Goal: Task Accomplishment & Management: Use online tool/utility

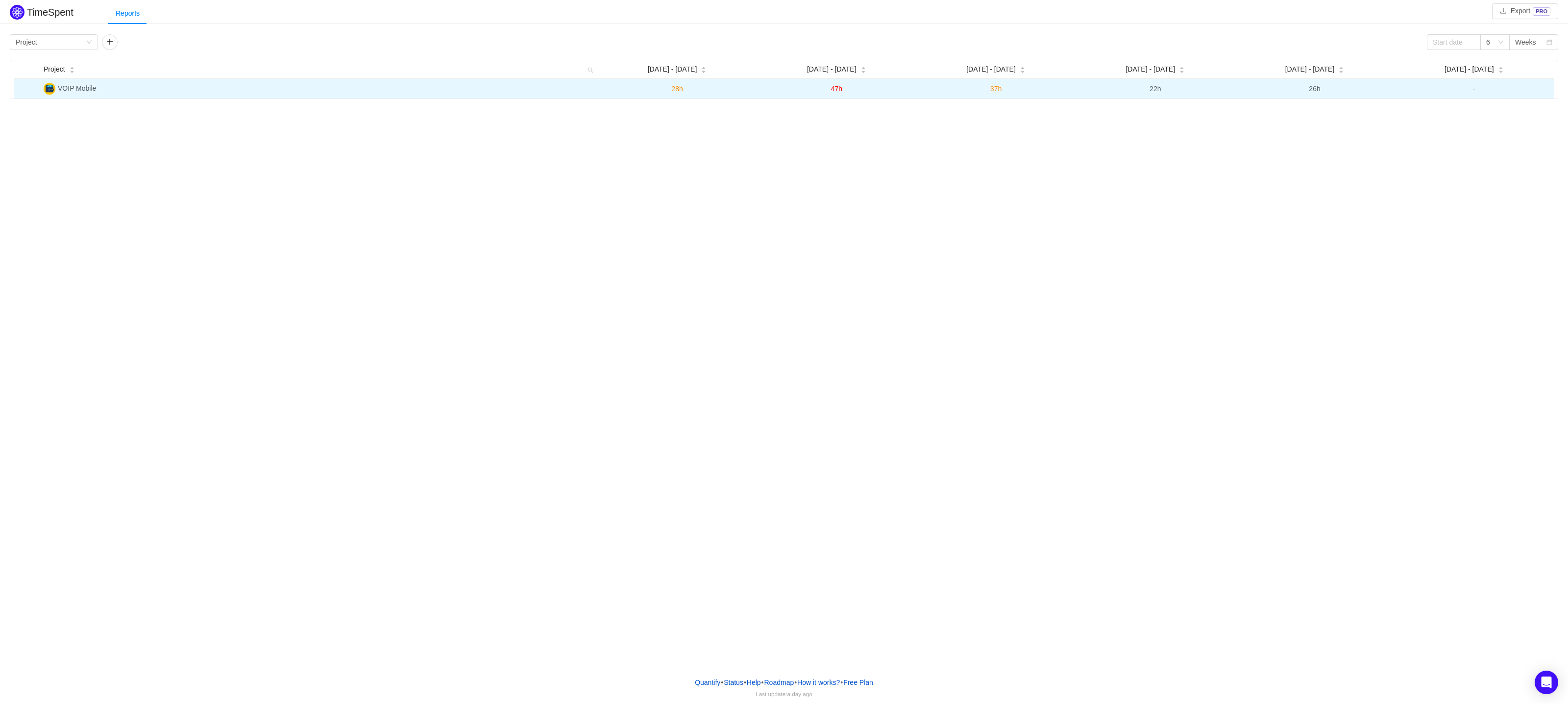
click at [61, 88] on span "VOIP Mobile" at bounding box center [77, 88] width 38 height 8
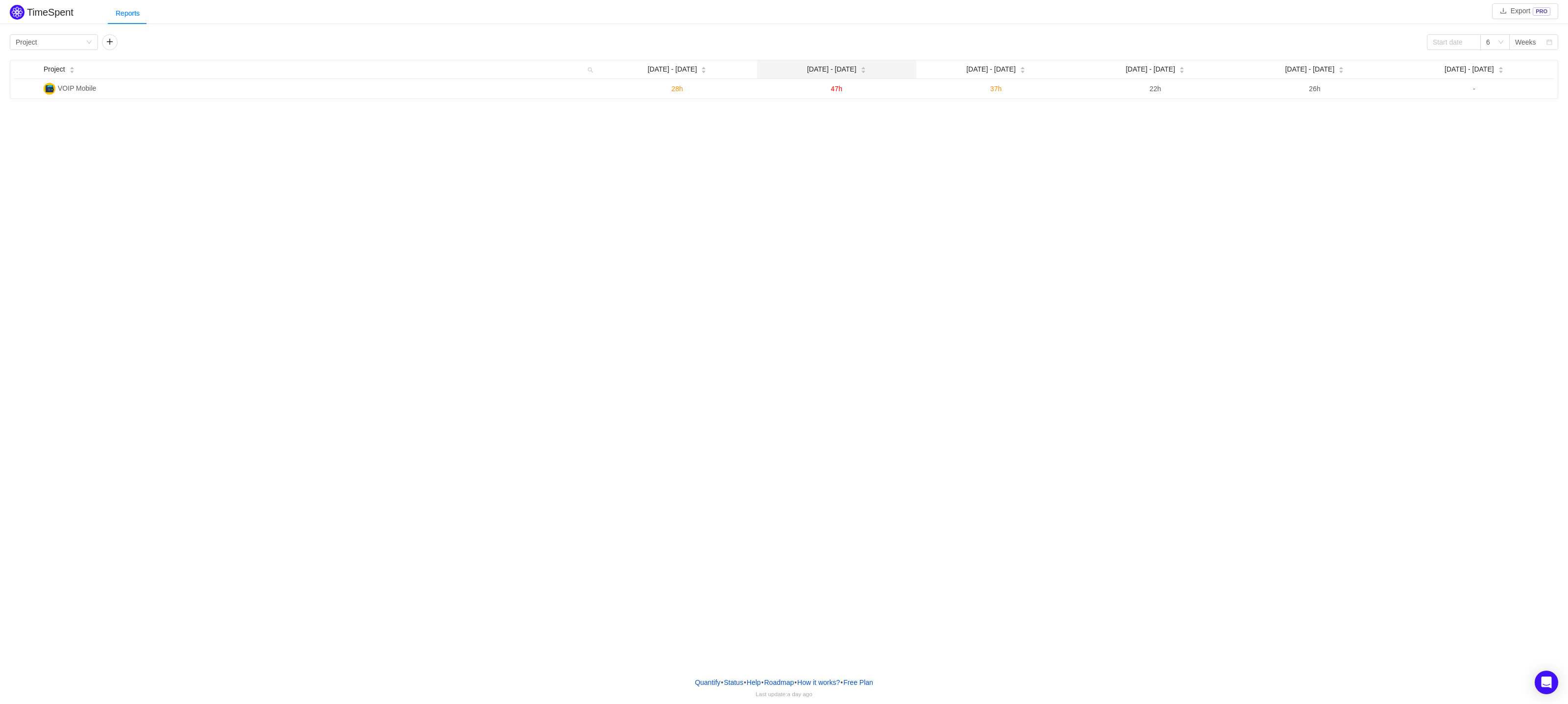
click at [817, 65] on span "[DATE] - [DATE]" at bounding box center [831, 69] width 49 height 10
click at [1021, 175] on div "TimeSpent Export PRO Reports Group by Project 6 Weeks Project Aug [DATE] - [DAT…" at bounding box center [784, 334] width 1568 height 669
click at [1552, 45] on icon "icon: calendar" at bounding box center [1549, 43] width 6 height 7
click at [1554, 69] on li "Months" at bounding box center [1533, 77] width 49 height 15
click at [1522, 44] on div "Months" at bounding box center [1527, 42] width 23 height 15
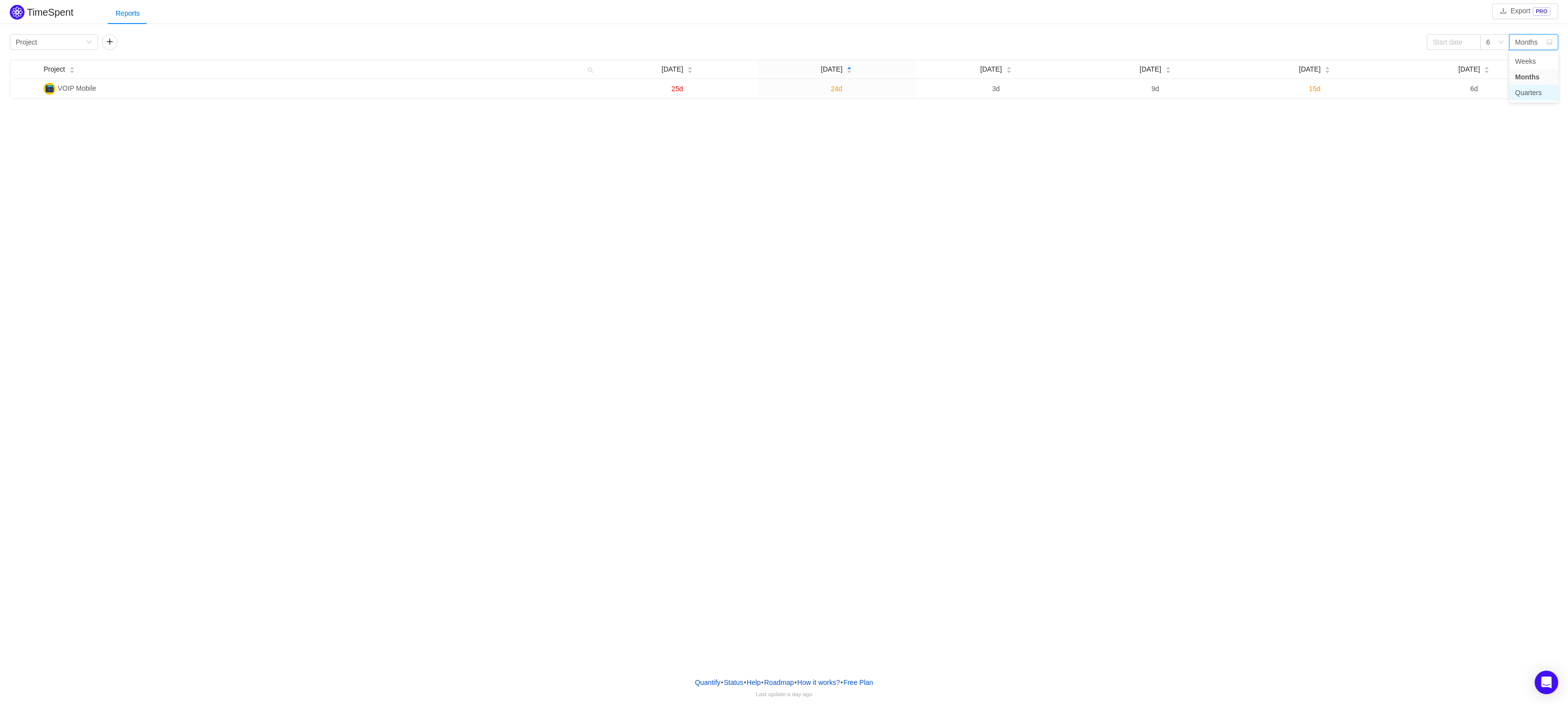
click at [1532, 95] on li "Quarters" at bounding box center [1533, 92] width 49 height 15
click at [42, 42] on div "Group by Project" at bounding box center [50, 42] width 70 height 15
click at [51, 113] on li "Epic" at bounding box center [53, 107] width 88 height 15
click at [54, 40] on div "Group by Epic" at bounding box center [50, 42] width 70 height 15
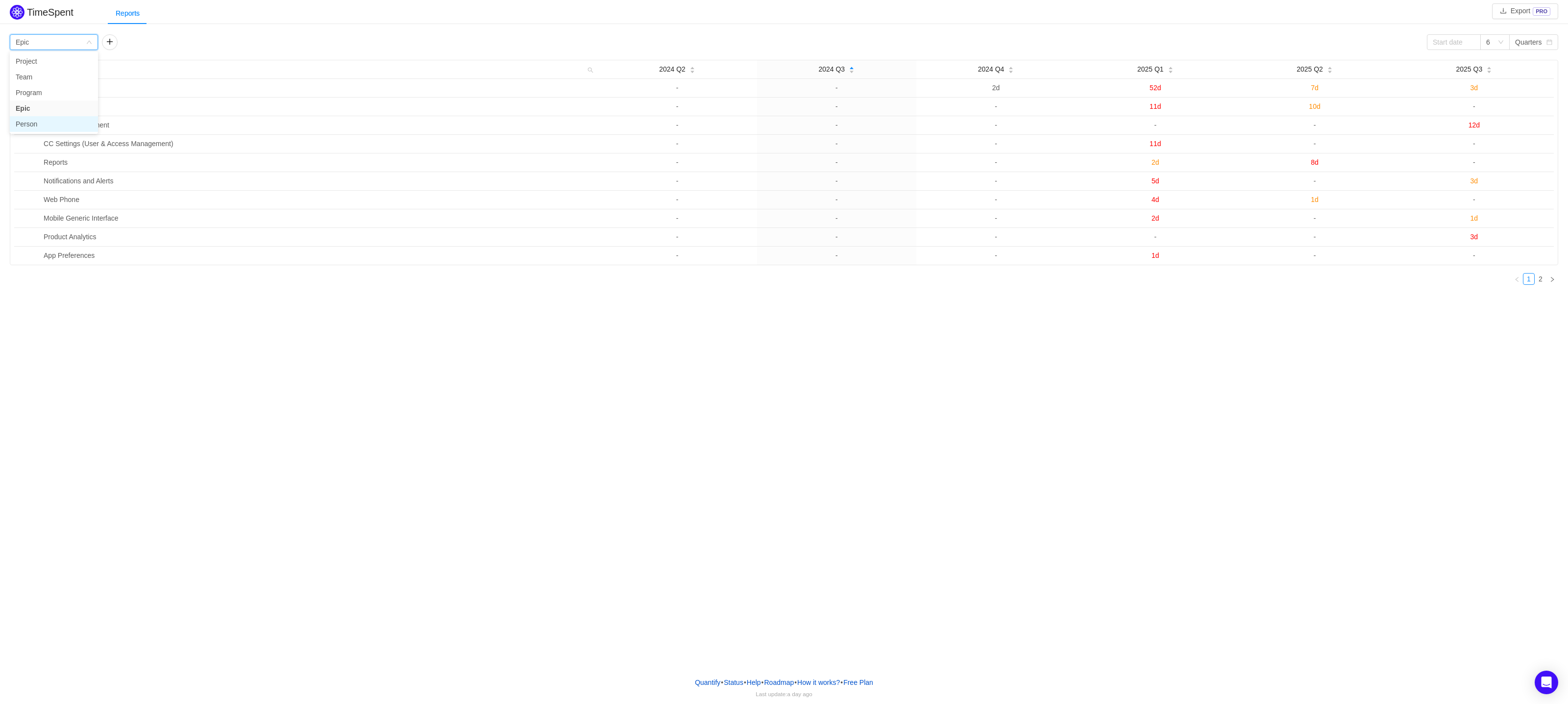
click at [65, 123] on li "Person" at bounding box center [53, 124] width 88 height 15
